Goal: Ask a question

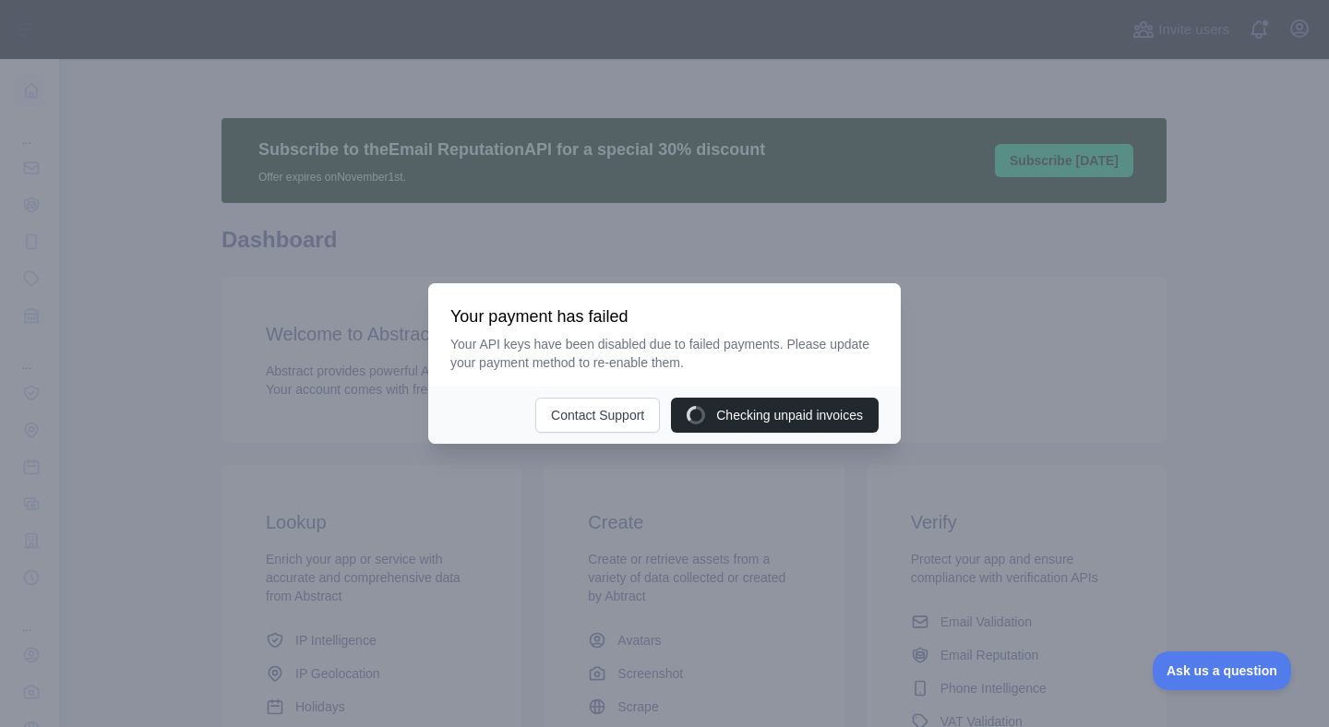
click at [693, 388] on div "Checking unpaid invoices Contact Support" at bounding box center [664, 415] width 472 height 57
click at [728, 434] on div "Checking unpaid invoices Contact Support" at bounding box center [664, 415] width 472 height 57
click at [728, 397] on div "Checking unpaid invoices Contact Support" at bounding box center [664, 415] width 472 height 57
click at [573, 404] on button "Contact Support" at bounding box center [597, 415] width 125 height 35
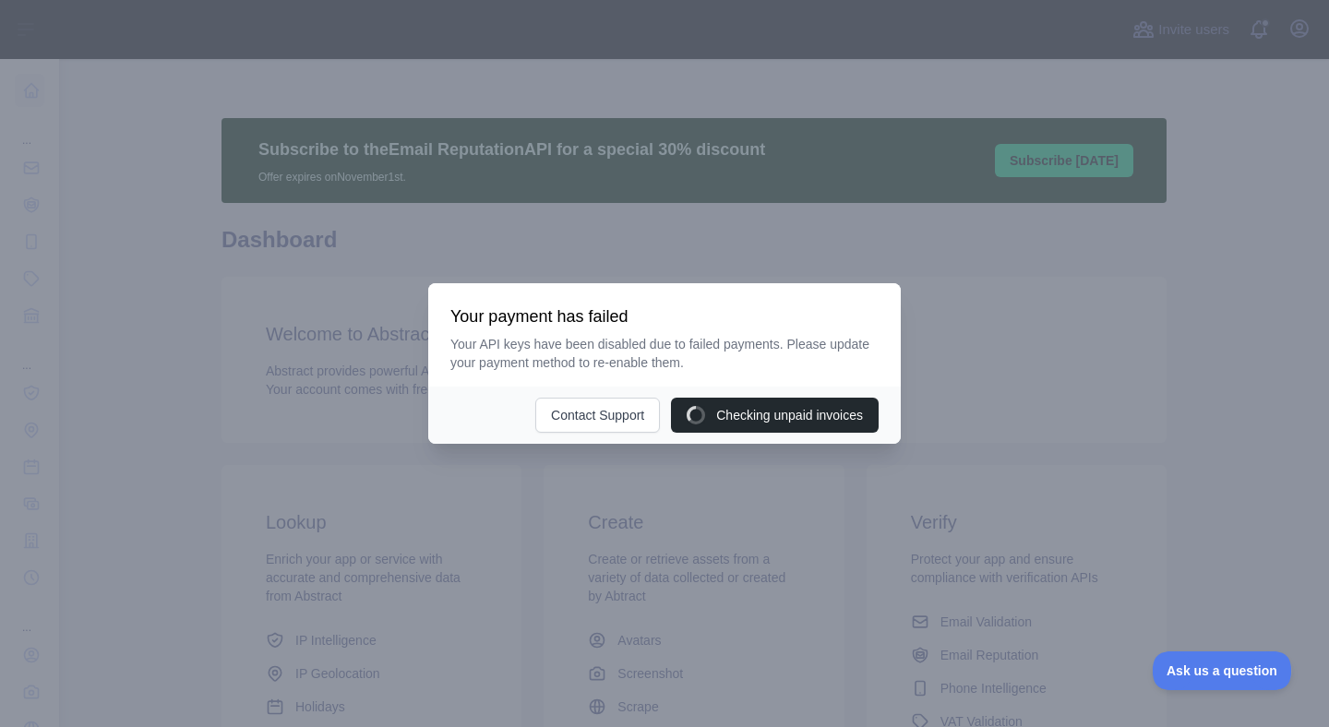
click at [423, 264] on div at bounding box center [664, 363] width 1329 height 727
click at [429, 264] on div at bounding box center [664, 363] width 1329 height 727
click at [781, 173] on div at bounding box center [664, 363] width 1329 height 727
